Goal: Information Seeking & Learning: Check status

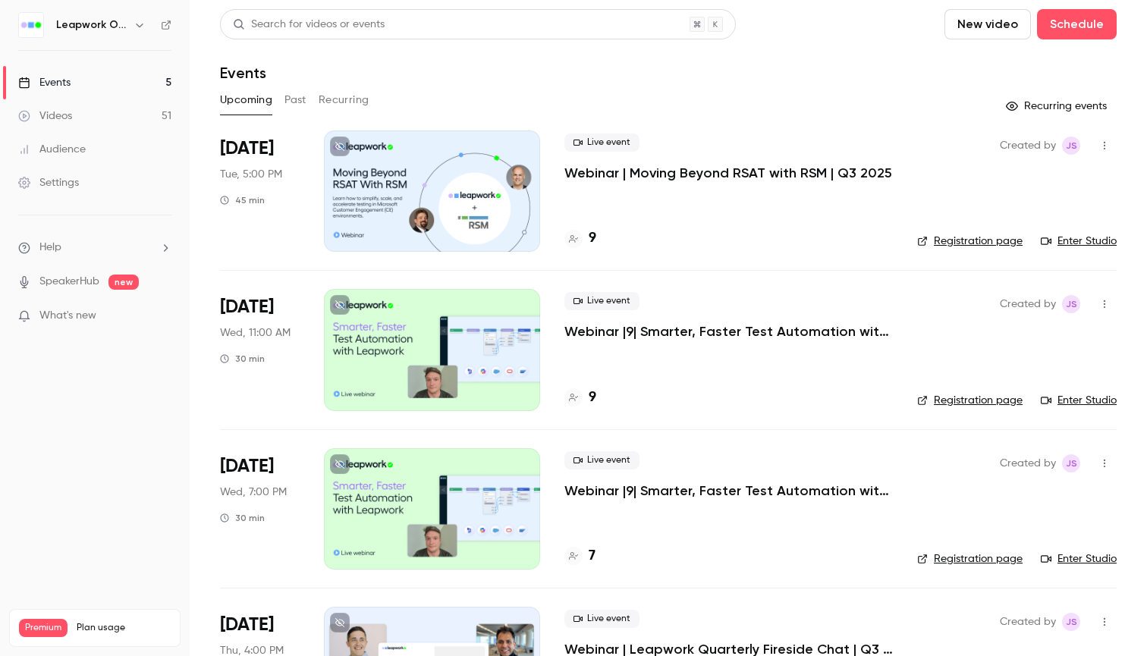
click at [300, 100] on button "Past" at bounding box center [295, 100] width 22 height 24
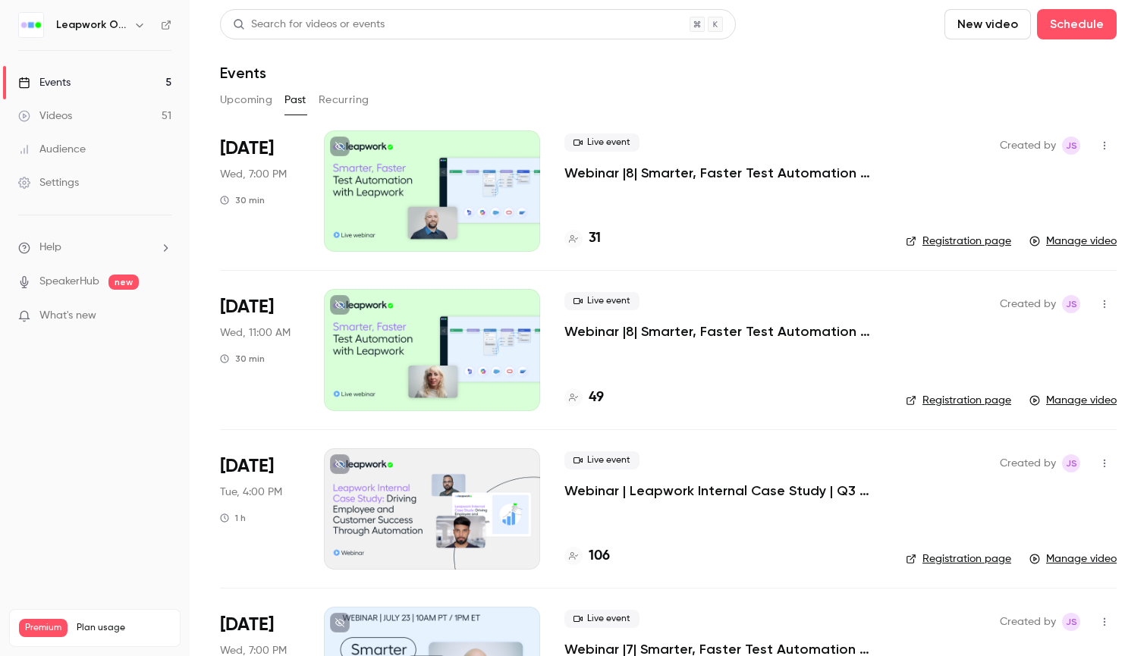
click at [244, 105] on button "Upcoming" at bounding box center [246, 100] width 52 height 24
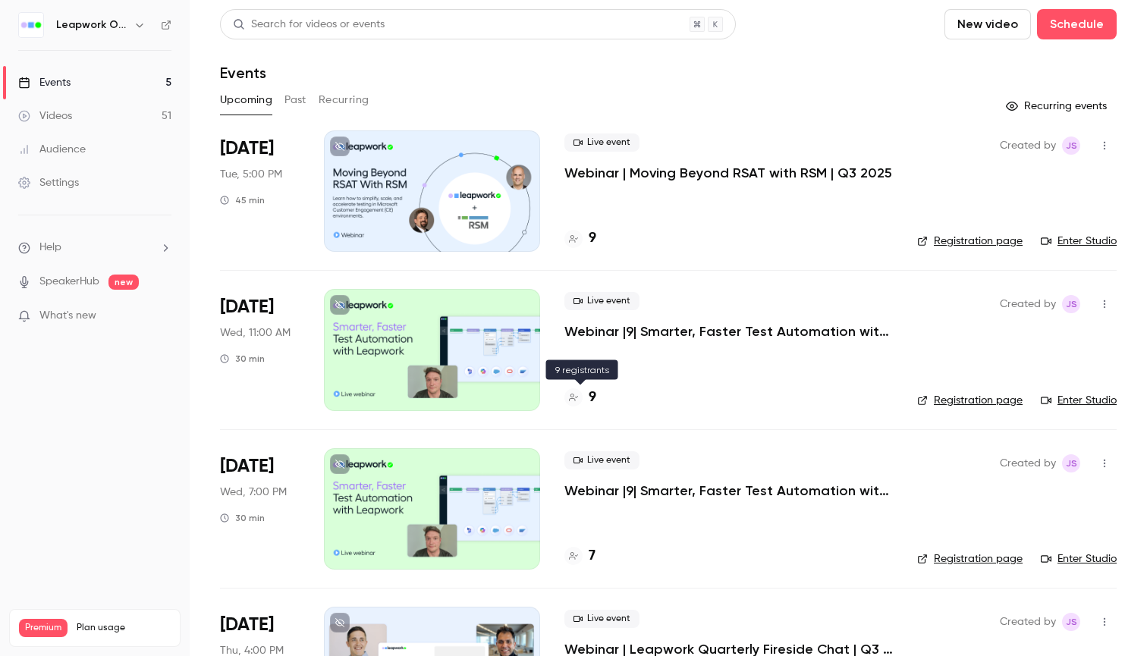
click at [591, 392] on h4 "9" at bounding box center [592, 397] width 8 height 20
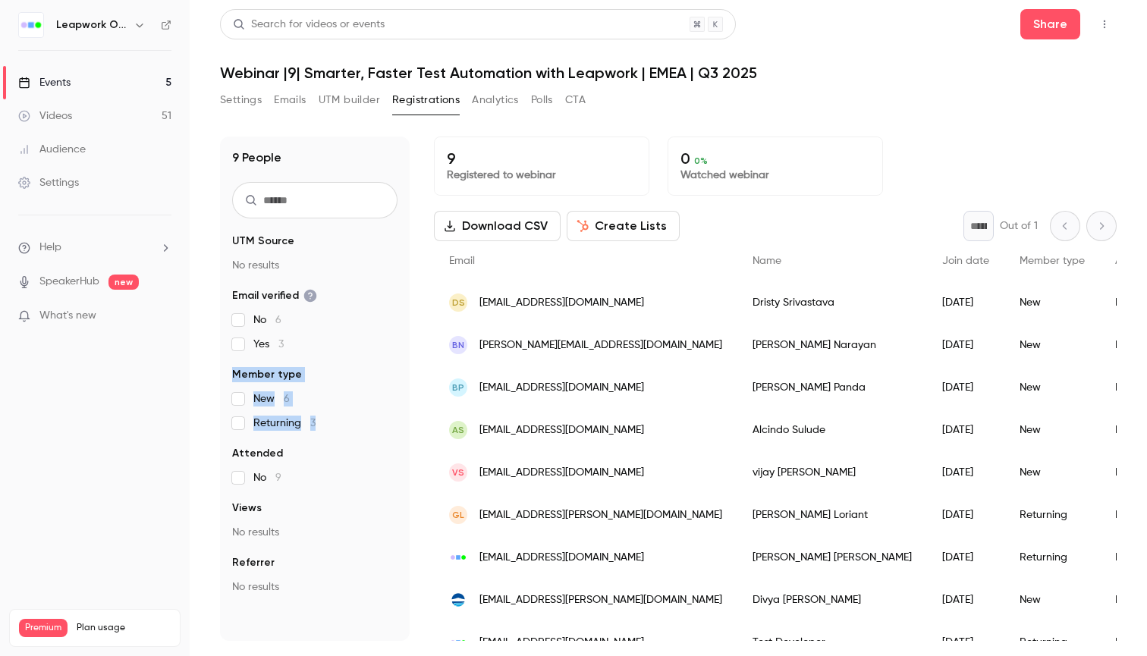
drag, startPoint x: 232, startPoint y: 374, endPoint x: 337, endPoint y: 417, distance: 113.2
click at [337, 417] on fieldset "Member type New 6 Returning 3" at bounding box center [314, 399] width 165 height 64
click at [222, 222] on div "9 People UTM Source No results Email verified No 6 Yes 3 Member type New 6 Retu…" at bounding box center [315, 388] width 190 height 504
drag, startPoint x: 232, startPoint y: 376, endPoint x: 331, endPoint y: 429, distance: 112.6
click at [331, 429] on fieldset "Member type New 6 Returning 3" at bounding box center [314, 399] width 165 height 64
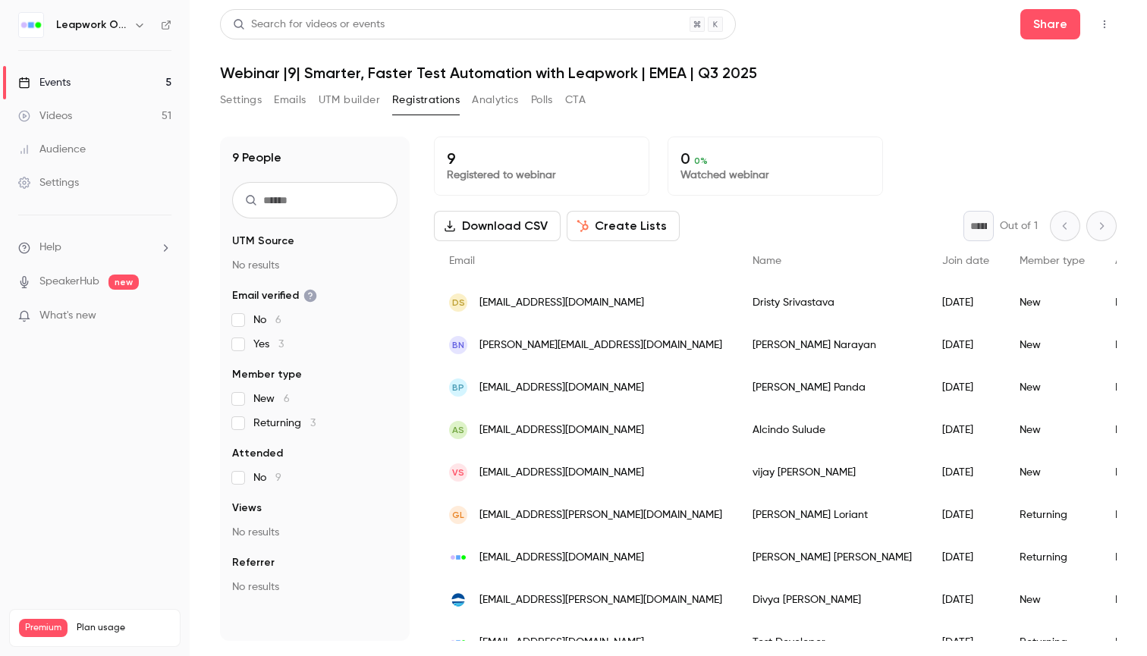
click at [212, 396] on main "Search for videos or events Share Webinar |9| Smarter, Faster Test Automation w…" at bounding box center [668, 328] width 957 height 656
click at [117, 81] on link "Events 5" at bounding box center [95, 82] width 190 height 33
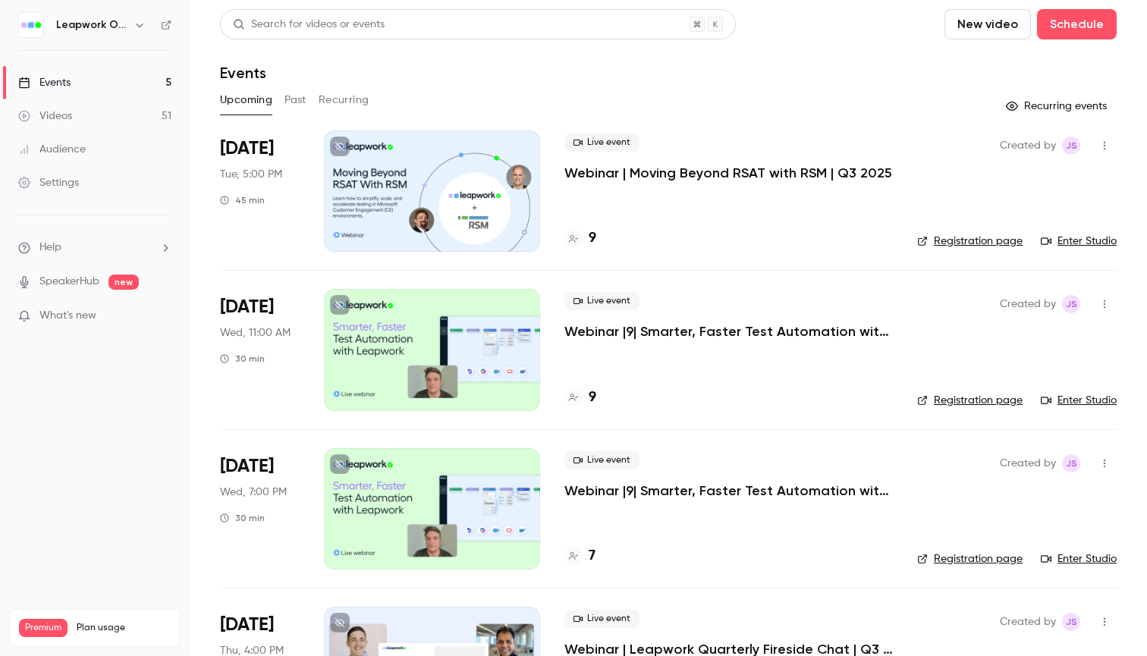
click at [296, 100] on button "Past" at bounding box center [295, 100] width 22 height 24
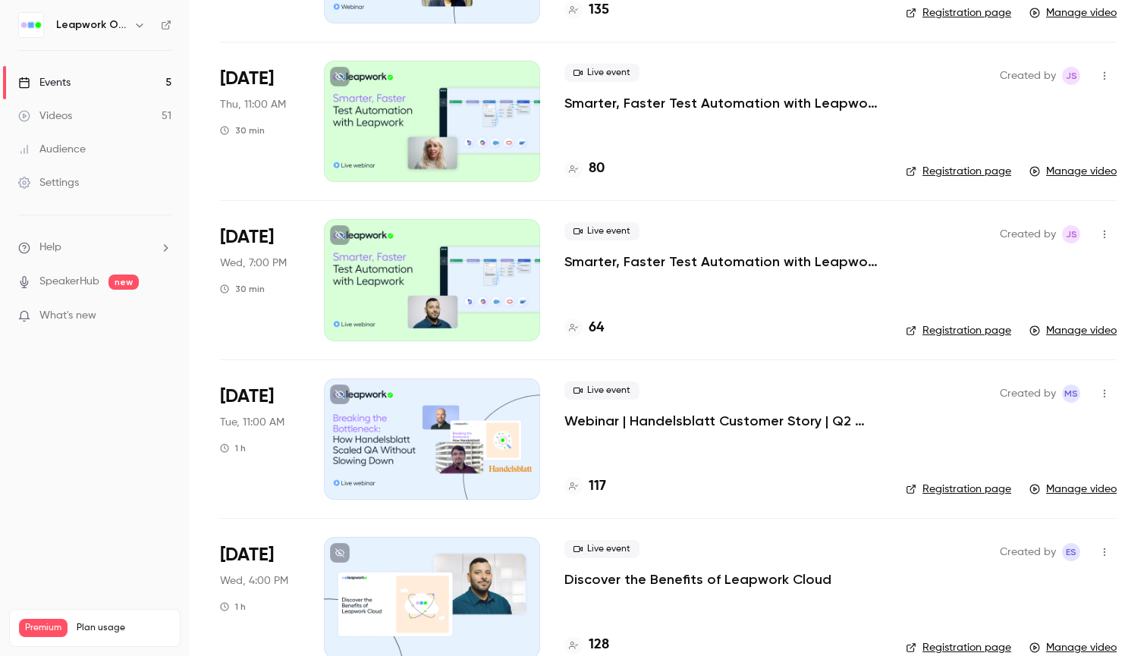
scroll to position [1021, 0]
click at [594, 167] on h4 "80" at bounding box center [596, 169] width 16 height 20
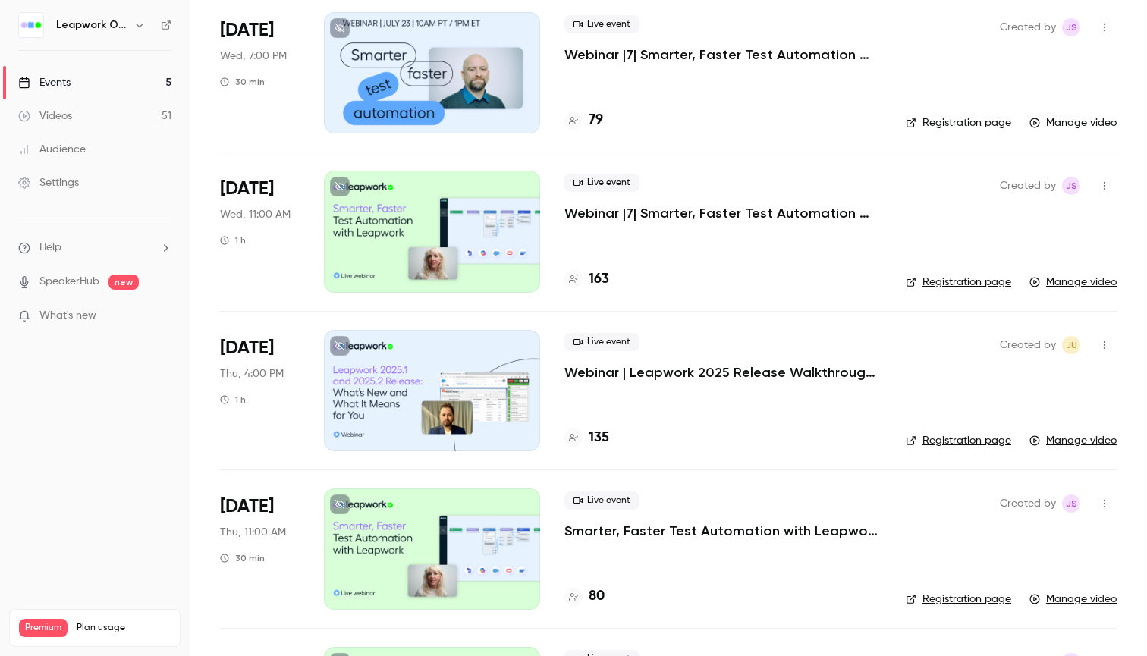
scroll to position [562, 0]
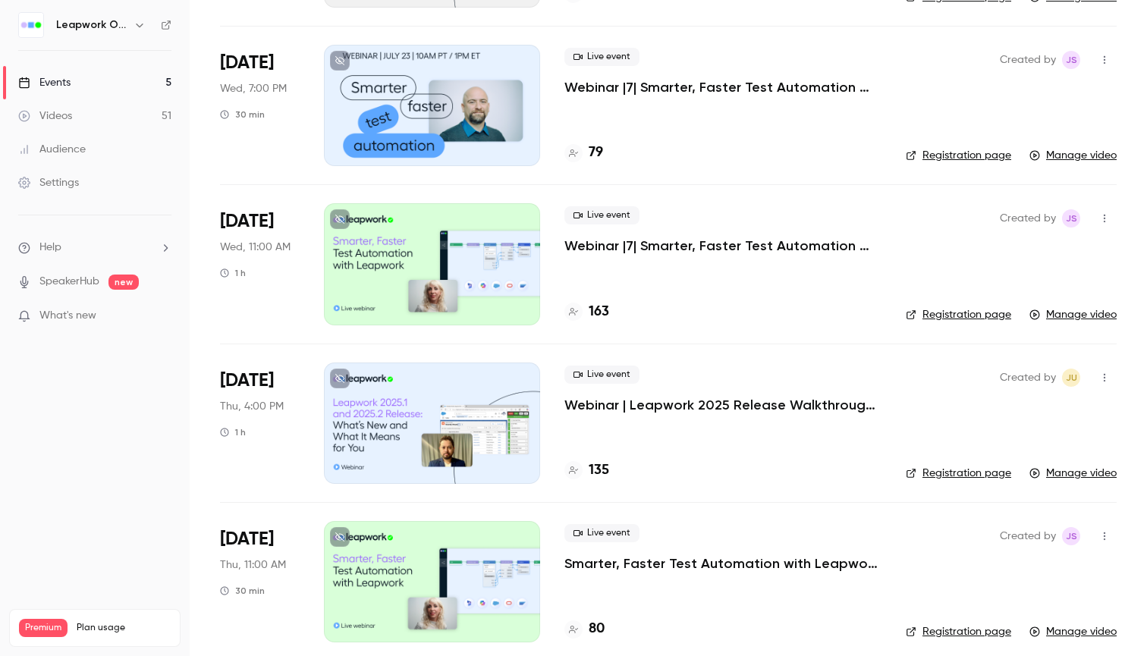
click at [629, 239] on p "Webinar |7| Smarter, Faster Test Automation with Leapwork | EMEA | Q2 2025" at bounding box center [722, 246] width 317 height 18
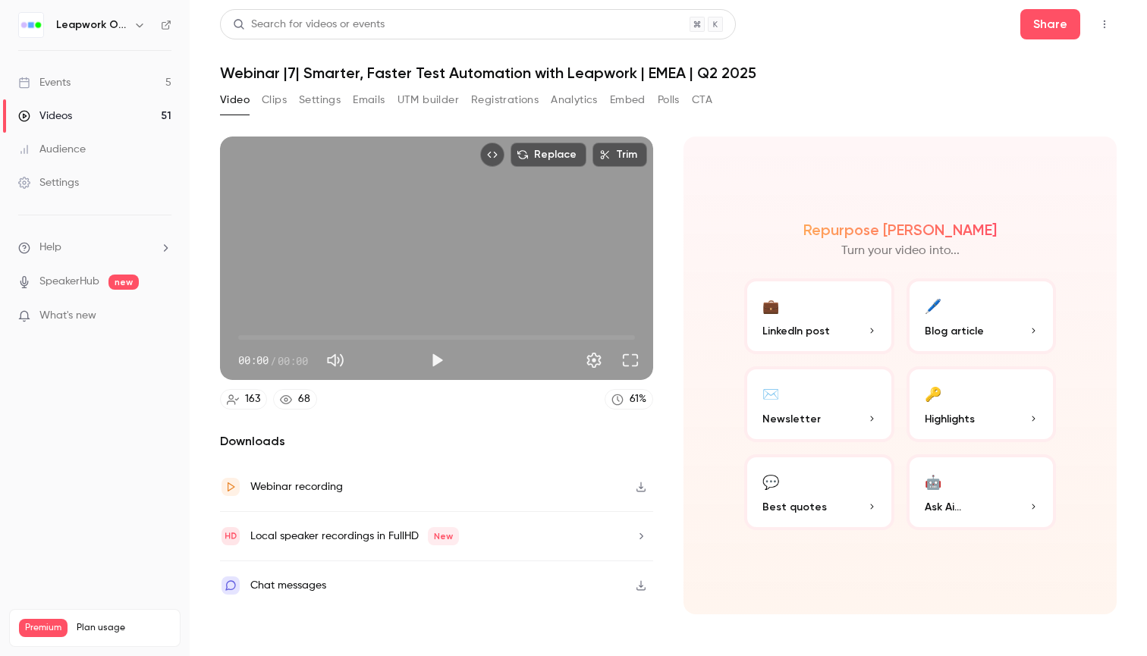
click at [522, 103] on button "Registrations" at bounding box center [504, 100] width 67 height 24
